Goal: Navigation & Orientation: Find specific page/section

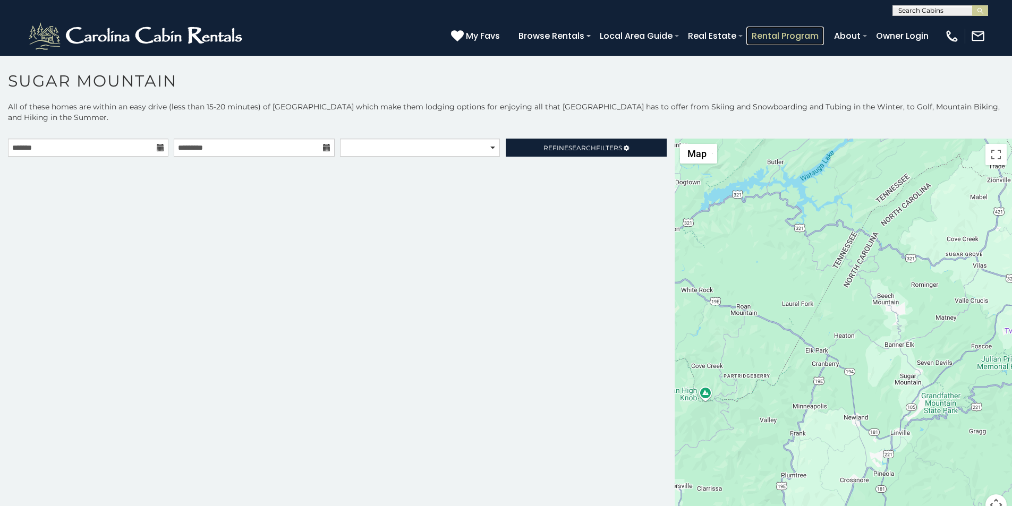
click at [808, 32] on link "Rental Program" at bounding box center [786, 36] width 78 height 19
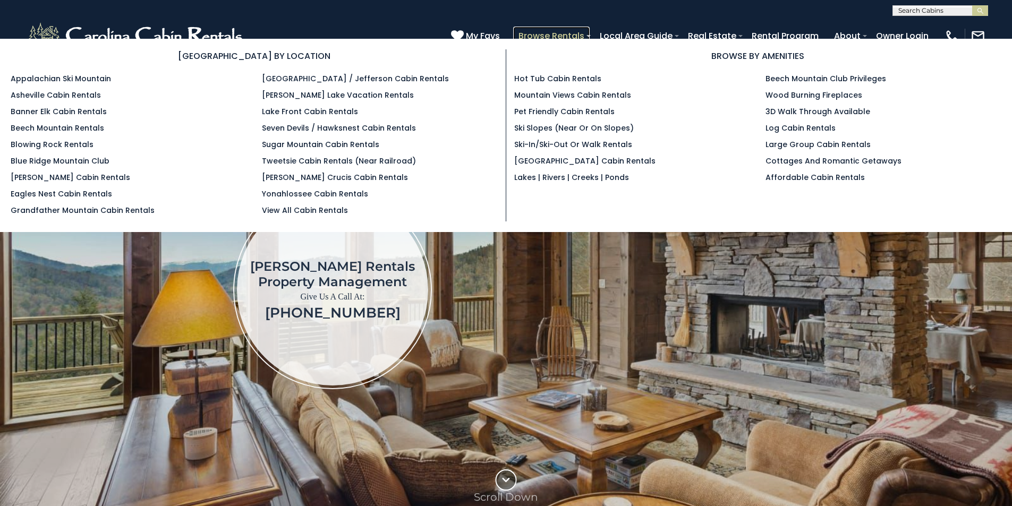
click at [590, 32] on link "Browse Rentals" at bounding box center [551, 36] width 77 height 19
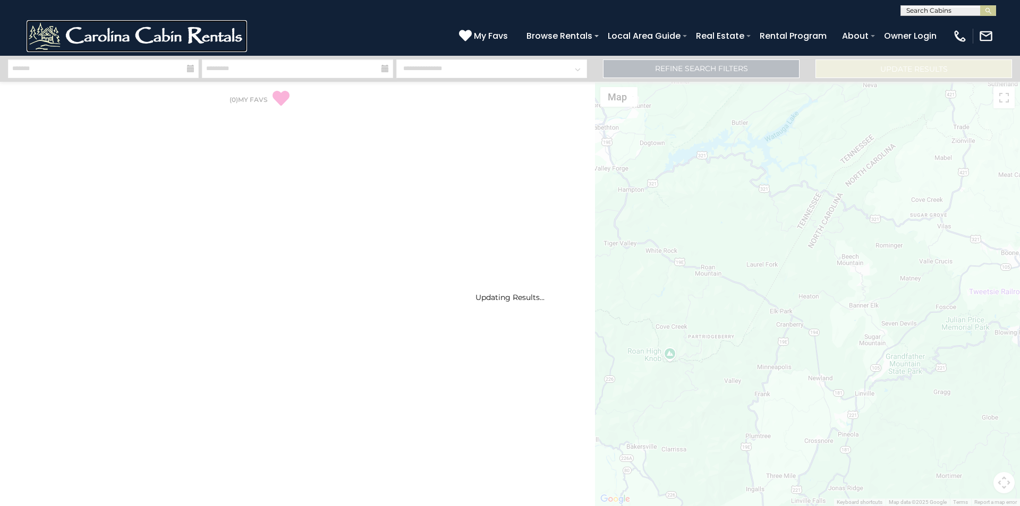
click at [42, 31] on img at bounding box center [137, 36] width 221 height 32
